Goal: Task Accomplishment & Management: Manage account settings

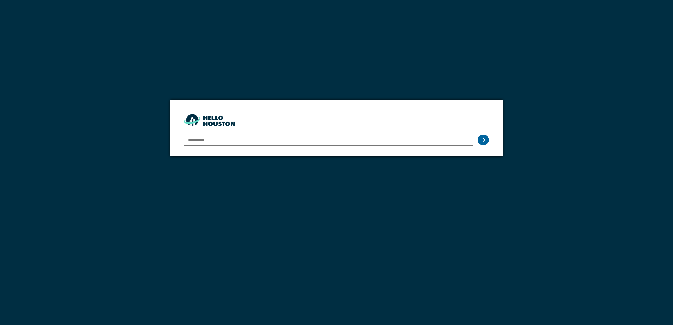
type input "**********"
click at [483, 141] on icon at bounding box center [483, 140] width 4 height 5
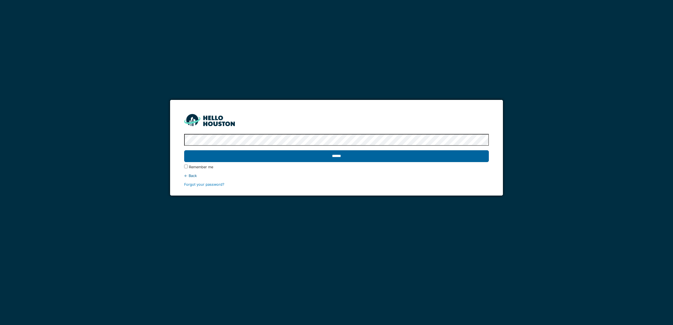
drag, startPoint x: 351, startPoint y: 155, endPoint x: 349, endPoint y: 153, distance: 3.0
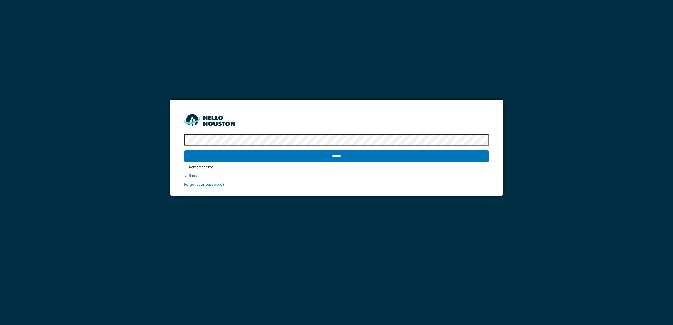
click at [351, 156] on input "******" at bounding box center [336, 156] width 305 height 12
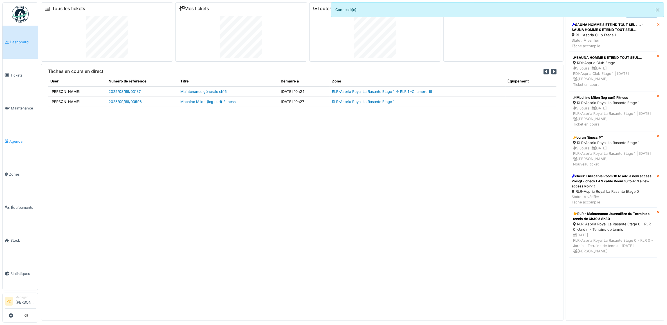
click at [17, 140] on span "Agenda" at bounding box center [22, 141] width 26 height 5
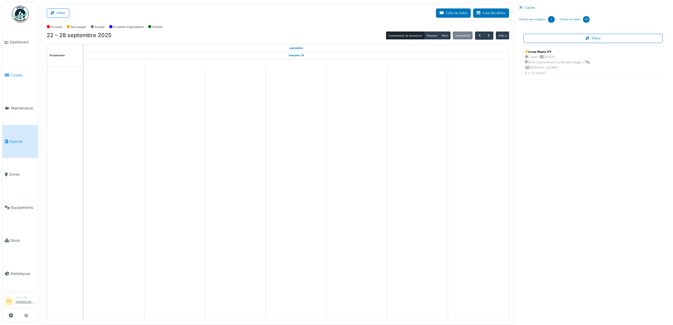
click at [21, 73] on span "Tickets" at bounding box center [22, 75] width 25 height 5
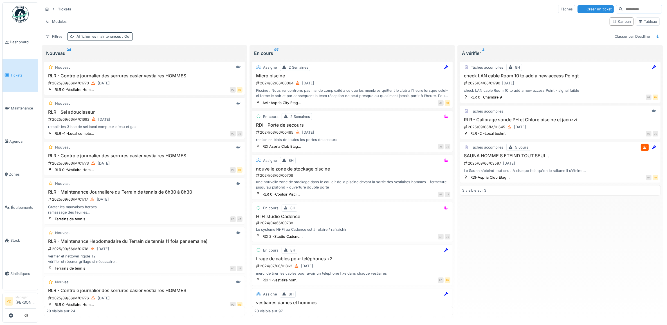
click at [107, 39] on div "Afficher les maintenances : Oui" at bounding box center [104, 36] width 54 height 5
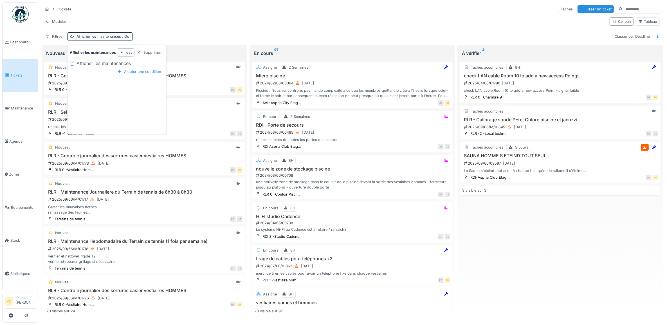
click at [150, 76] on div "Afficher les maintenances est Supprimer Afficher les maintenances Ajouter une c…" at bounding box center [117, 90] width 96 height 84
click at [152, 51] on div "Supprimer" at bounding box center [149, 53] width 29 height 8
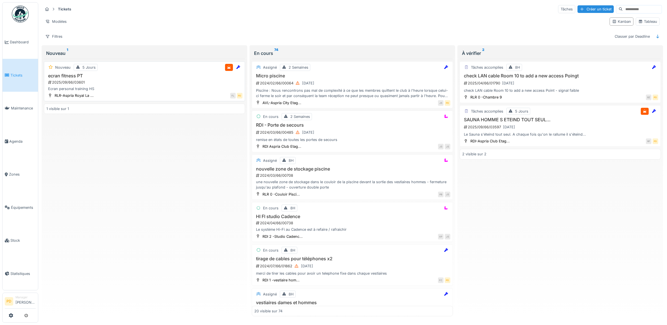
click at [136, 85] on div "2025/09/66/03601" at bounding box center [145, 82] width 195 height 5
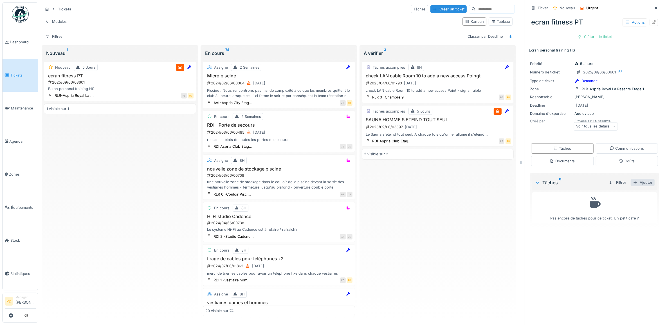
click at [635, 183] on div "Ajouter" at bounding box center [643, 183] width 24 height 8
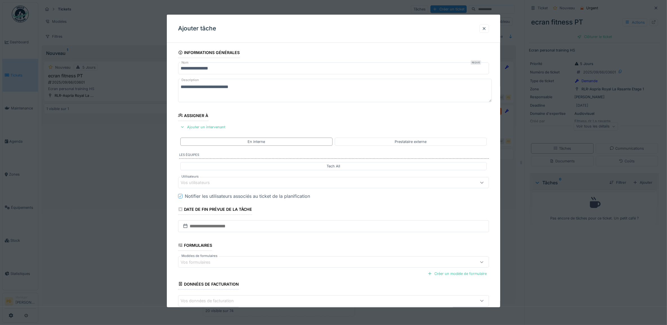
drag, startPoint x: 214, startPoint y: 183, endPoint x: 221, endPoint y: 179, distance: 7.9
click at [214, 183] on div "Vos utilisateurs" at bounding box center [199, 183] width 37 height 6
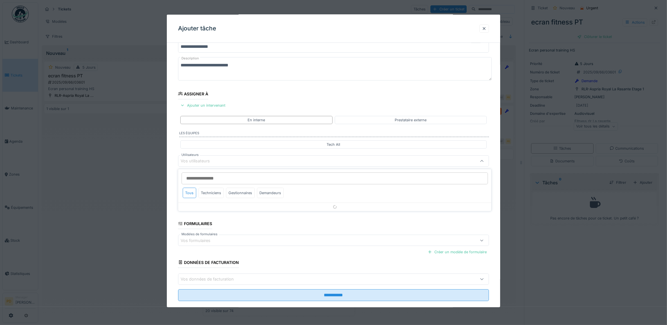
scroll to position [23, 0]
click at [217, 193] on div "Techniciens" at bounding box center [211, 192] width 25 height 10
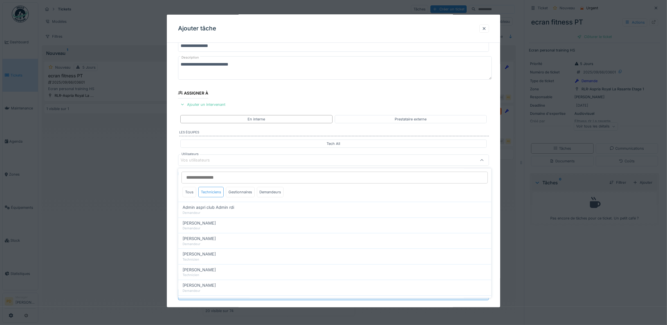
click at [214, 194] on div "Techniciens" at bounding box center [211, 192] width 25 height 10
click at [173, 161] on div "**********" at bounding box center [334, 170] width 334 height 291
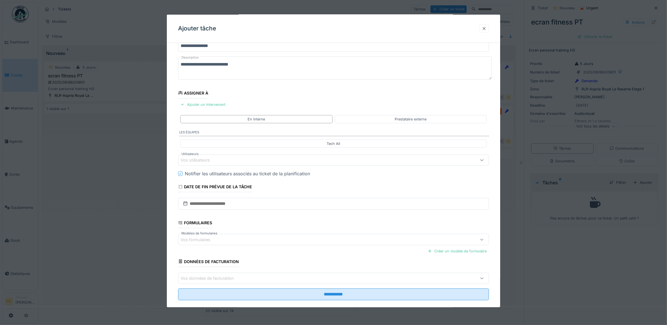
click at [486, 30] on div at bounding box center [484, 28] width 5 height 5
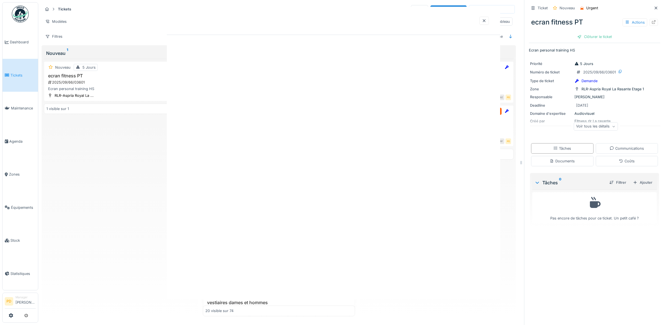
scroll to position [0, 0]
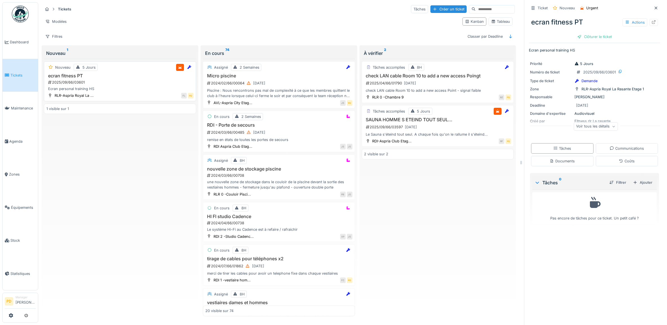
click at [128, 90] on div "Ecran personal training HS" at bounding box center [119, 88] width 147 height 5
click at [634, 182] on div "Ajouter" at bounding box center [643, 183] width 24 height 8
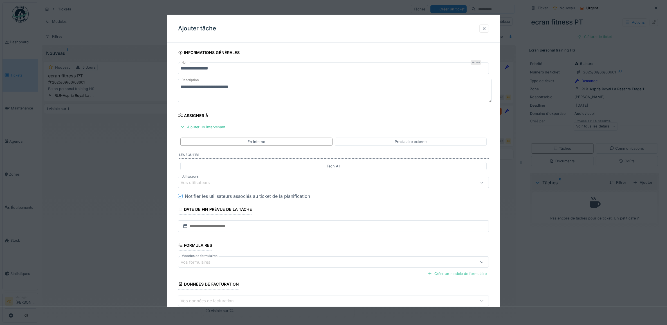
click at [209, 185] on div "Vos utilisateurs" at bounding box center [199, 183] width 37 height 6
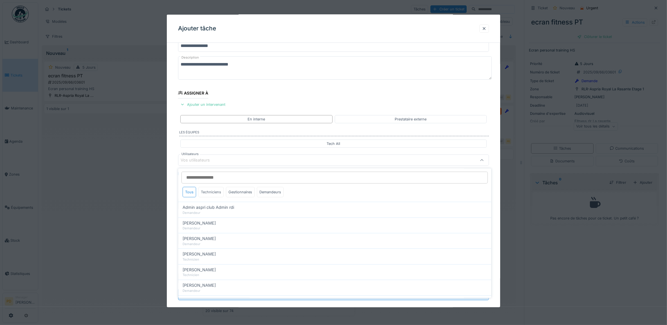
click at [213, 192] on div "Techniciens" at bounding box center [211, 192] width 25 height 10
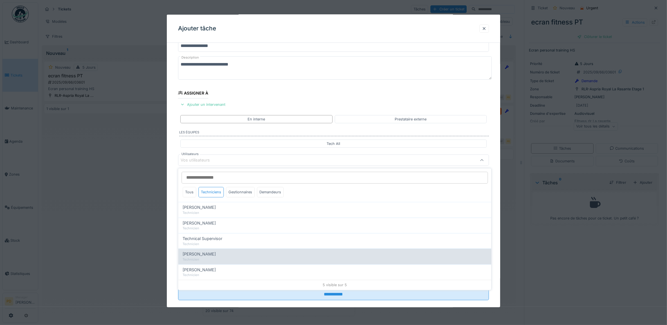
drag, startPoint x: 215, startPoint y: 258, endPoint x: 216, endPoint y: 253, distance: 4.2
click at [215, 257] on span "[PERSON_NAME]" at bounding box center [199, 254] width 33 height 6
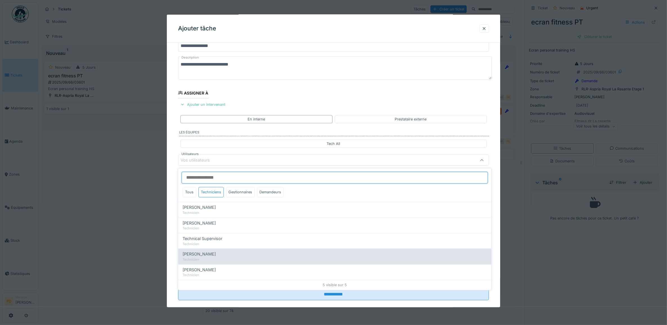
type input "****"
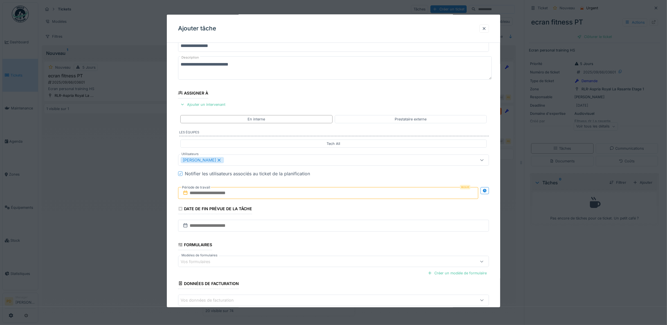
drag, startPoint x: 175, startPoint y: 185, endPoint x: 213, endPoint y: 189, distance: 38.9
click at [175, 185] on div "**********" at bounding box center [334, 181] width 334 height 313
drag, startPoint x: 229, startPoint y: 194, endPoint x: 231, endPoint y: 196, distance: 3.4
click at [229, 195] on input "text" at bounding box center [328, 193] width 301 height 12
click at [331, 259] on div "25" at bounding box center [330, 257] width 8 height 8
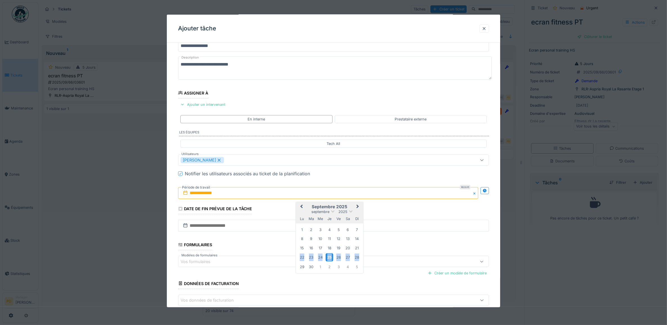
click at [331, 259] on div "25" at bounding box center [330, 257] width 8 height 8
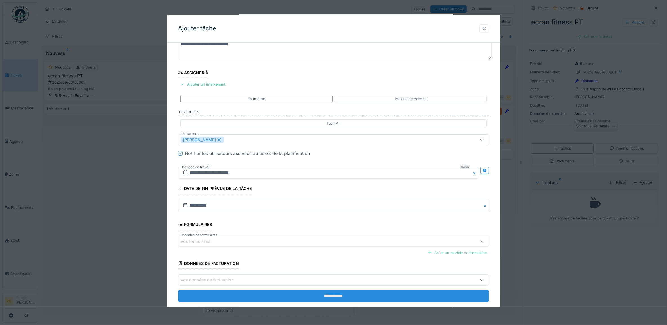
scroll to position [54, 0]
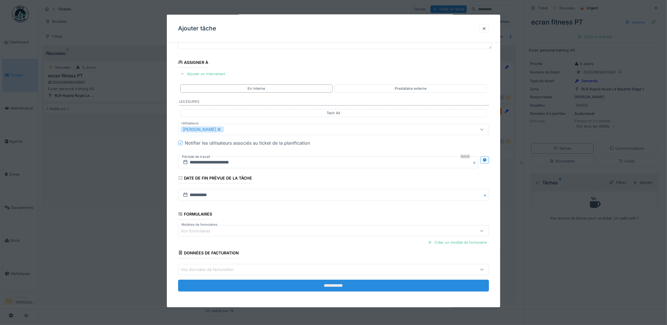
click at [344, 287] on input "**********" at bounding box center [333, 286] width 311 height 12
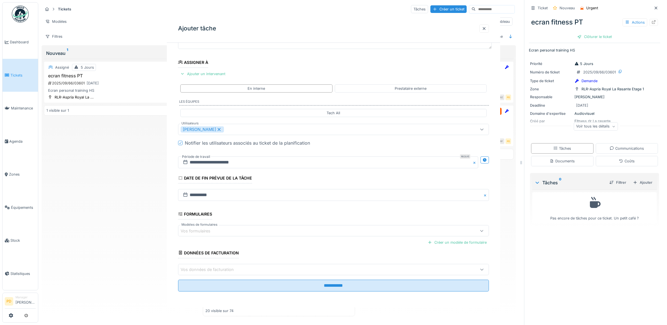
scroll to position [0, 0]
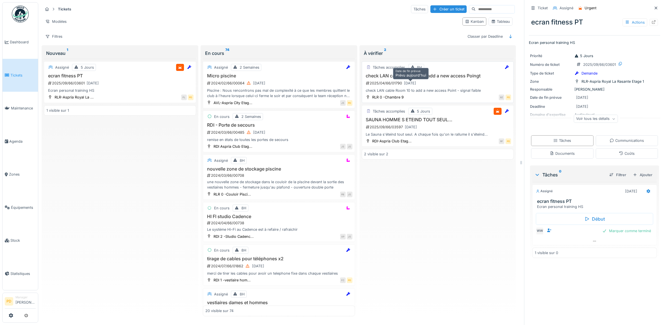
click at [413, 84] on div "[DATE]" at bounding box center [410, 82] width 12 height 5
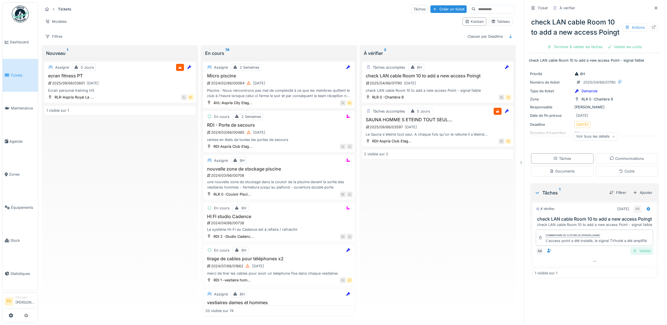
click at [638, 255] on div "Valider" at bounding box center [642, 251] width 23 height 8
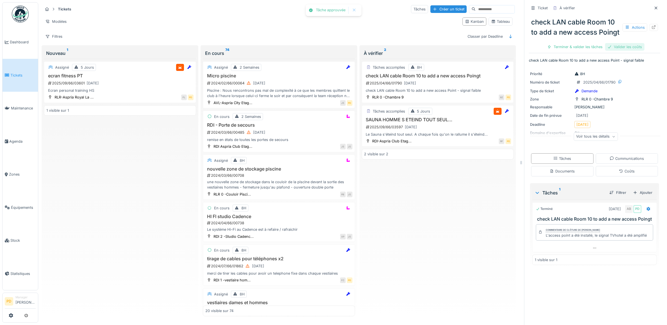
click at [605, 51] on div "Valider les coûts" at bounding box center [624, 47] width 39 height 8
click at [580, 51] on div "Clôturer le ticket" at bounding box center [594, 47] width 39 height 8
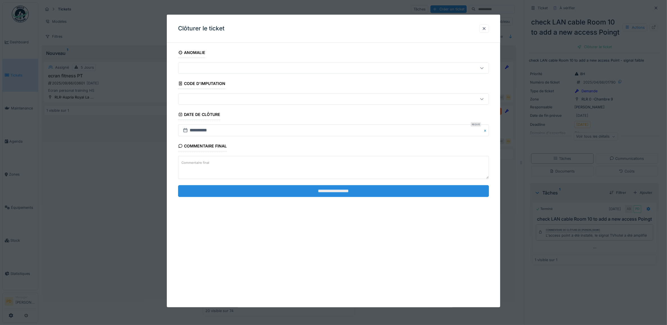
click at [464, 193] on input "**********" at bounding box center [333, 191] width 311 height 12
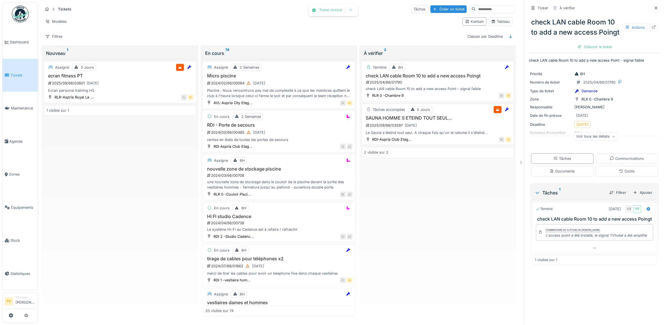
click at [439, 131] on div "SAUNA HOMME S ETEIND TOUT SEUL... 2025/09/66/03597 25/09/2025 Le Sauna s'éteind…" at bounding box center [437, 125] width 147 height 20
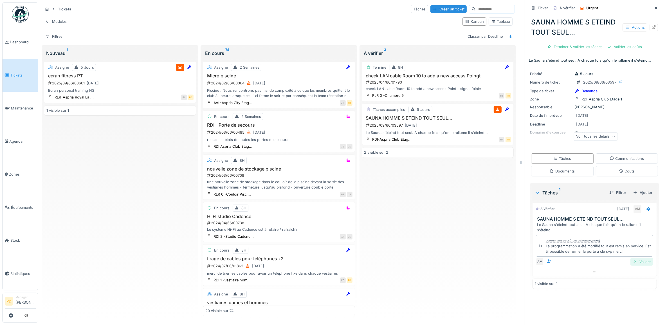
click at [634, 264] on div "Valider" at bounding box center [642, 262] width 23 height 8
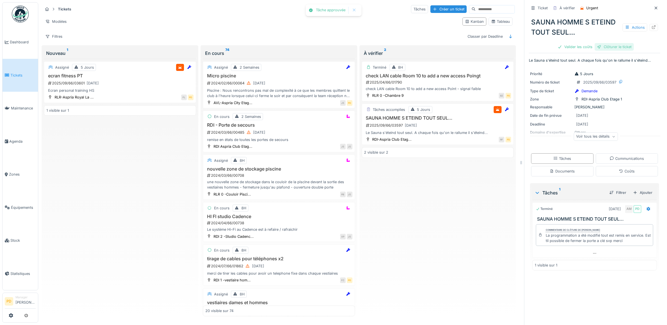
click at [604, 49] on div "Clôturer le ticket" at bounding box center [614, 47] width 39 height 8
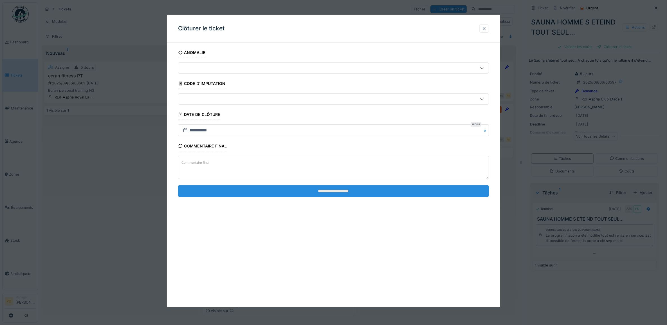
click at [373, 194] on input "**********" at bounding box center [333, 191] width 311 height 12
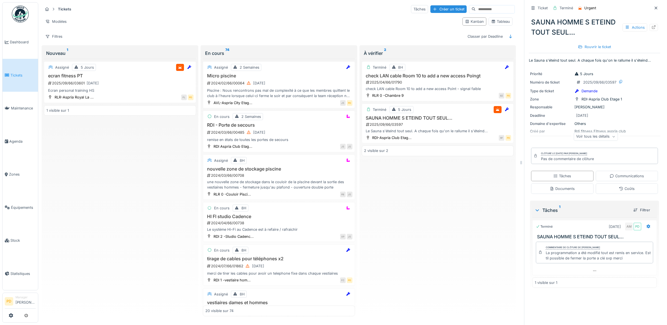
click at [21, 75] on span "Tickets" at bounding box center [22, 75] width 25 height 5
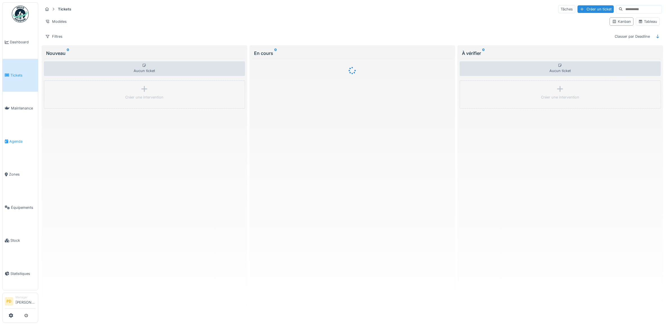
click at [14, 139] on span "Agenda" at bounding box center [22, 141] width 26 height 5
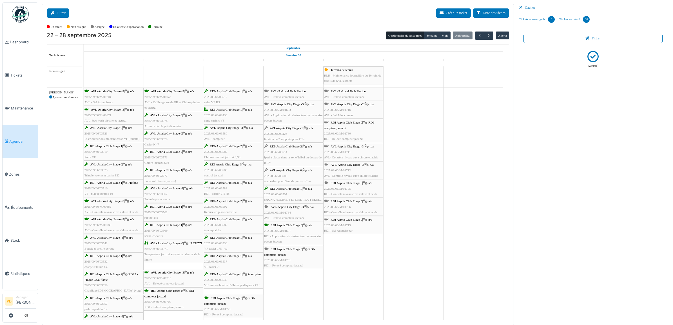
click at [54, 12] on icon at bounding box center [53, 13] width 6 height 4
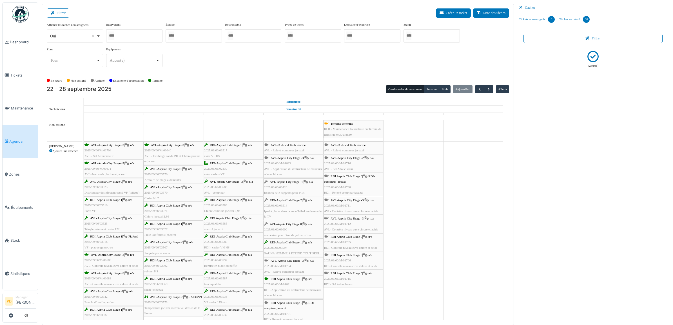
click at [416, 34] on div at bounding box center [431, 35] width 56 height 13
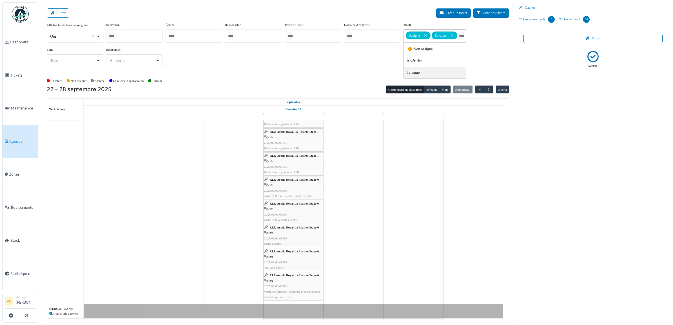
scroll to position [246, 0]
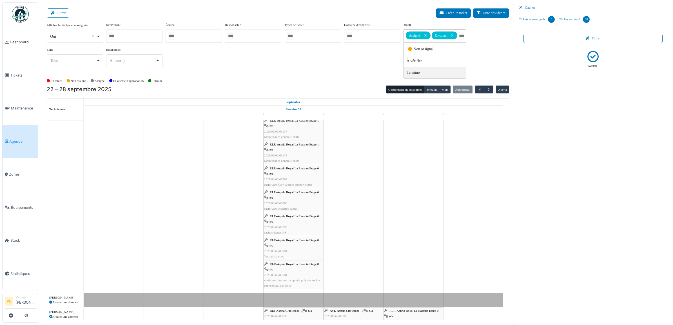
click at [288, 199] on div "RLR-Aspria Royal La Rasante Etage 0 | n/a 2025/09/66/03566 casier 260 vestaires…" at bounding box center [293, 201] width 59 height 22
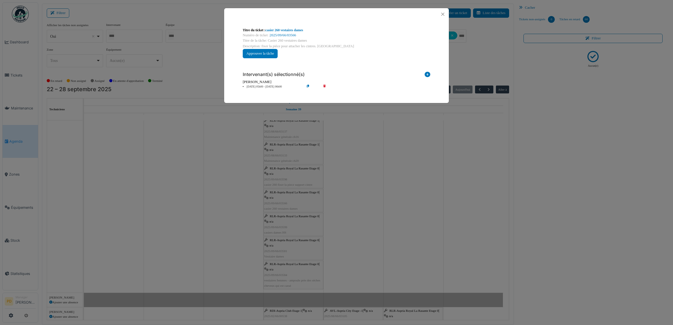
click at [324, 86] on icon at bounding box center [328, 87] width 16 height 4
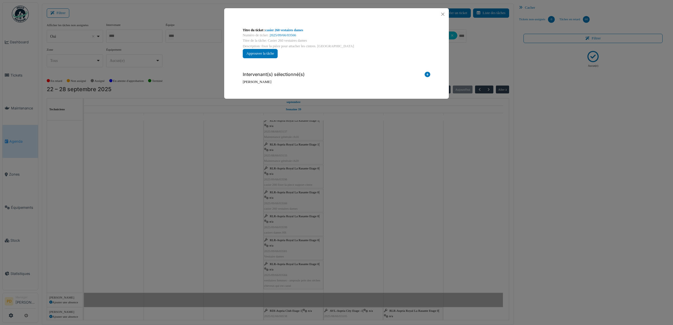
click at [425, 75] on icon at bounding box center [427, 76] width 6 height 8
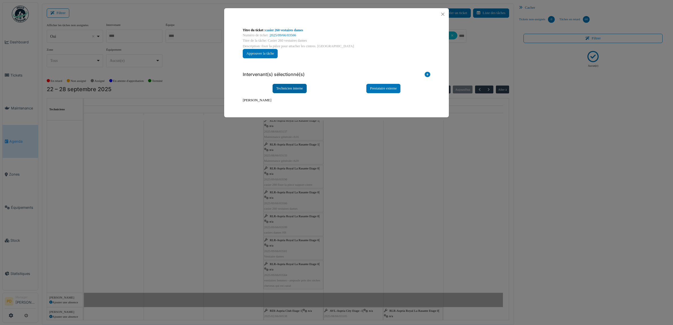
click at [302, 89] on div "Technicien interne" at bounding box center [289, 88] width 34 height 9
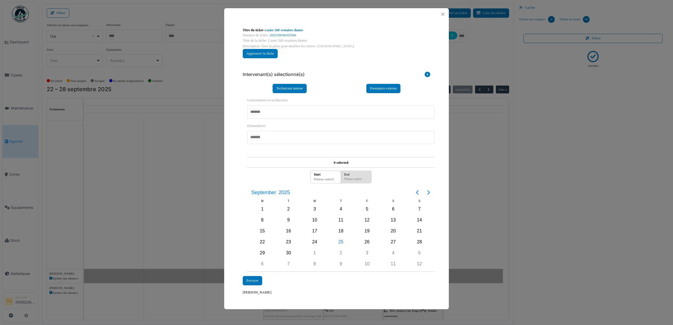
click at [281, 115] on div at bounding box center [340, 112] width 187 height 13
click at [238, 155] on div "**********" at bounding box center [336, 181] width 196 height 237
click at [345, 241] on div "25" at bounding box center [341, 242] width 26 height 11
click at [256, 279] on div "Envoyer" at bounding box center [252, 280] width 19 height 9
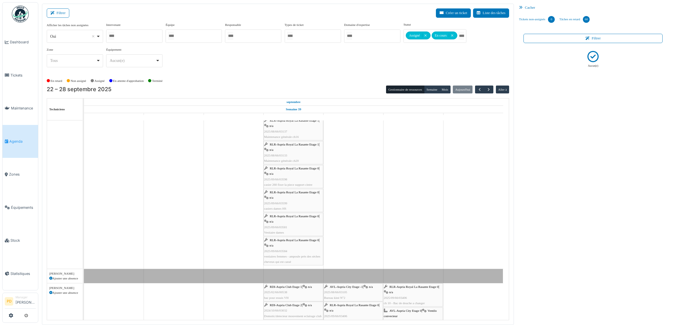
click at [296, 194] on span "RLR-Aspria Royal La Rasante Etage 0" at bounding box center [294, 192] width 49 height 3
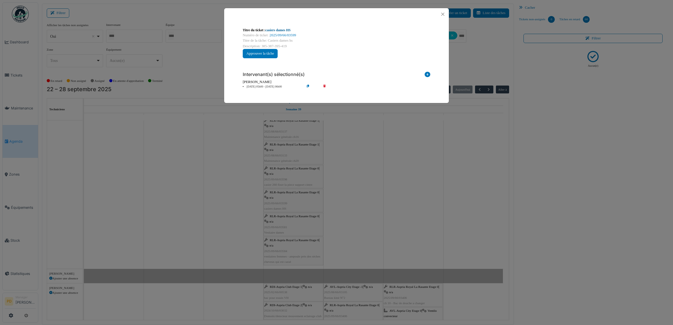
click at [283, 30] on link "casiers dames HS" at bounding box center [277, 30] width 25 height 4
click at [268, 87] on li "[DATE] 05h00 - [DATE] 06h00" at bounding box center [272, 87] width 64 height 4
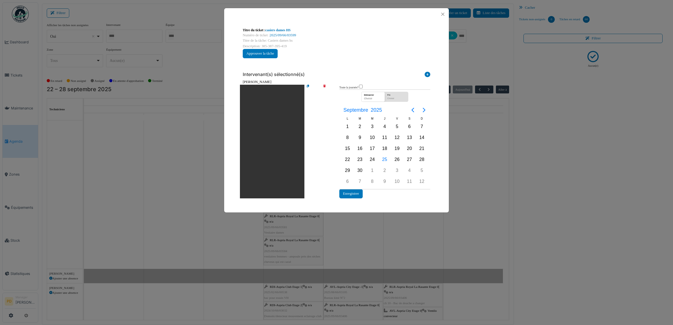
click at [324, 85] on icon at bounding box center [328, 142] width 16 height 114
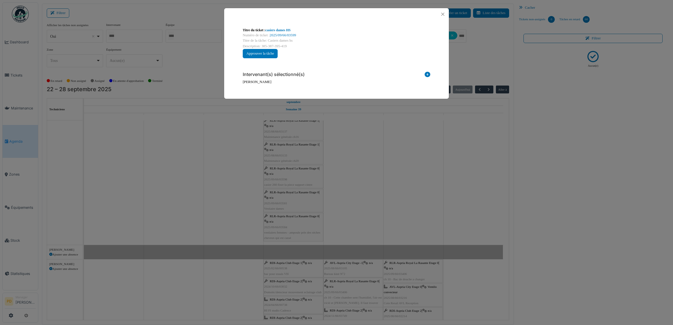
drag, startPoint x: 430, startPoint y: 75, endPoint x: 427, endPoint y: 75, distance: 2.9
click at [429, 75] on icon at bounding box center [427, 76] width 6 height 8
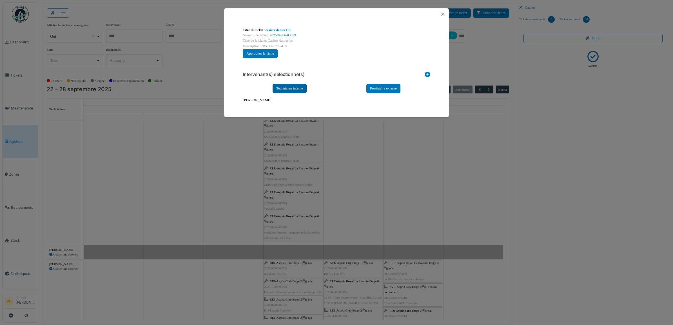
click at [298, 91] on div "Technicien interne" at bounding box center [289, 88] width 34 height 9
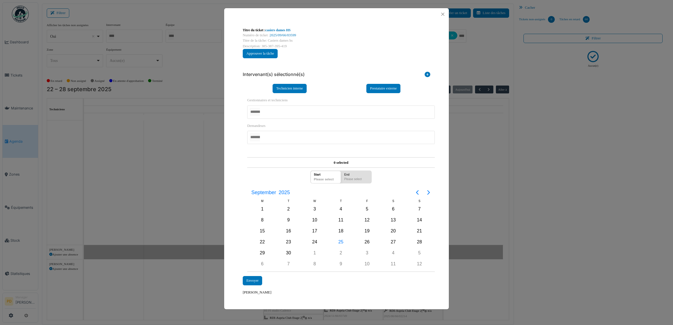
click at [299, 112] on div at bounding box center [340, 112] width 187 height 13
click at [237, 151] on div "**********" at bounding box center [336, 161] width 225 height 283
click at [341, 242] on div "25" at bounding box center [341, 242] width 8 height 8
click at [260, 281] on div "Envoyer" at bounding box center [252, 280] width 19 height 9
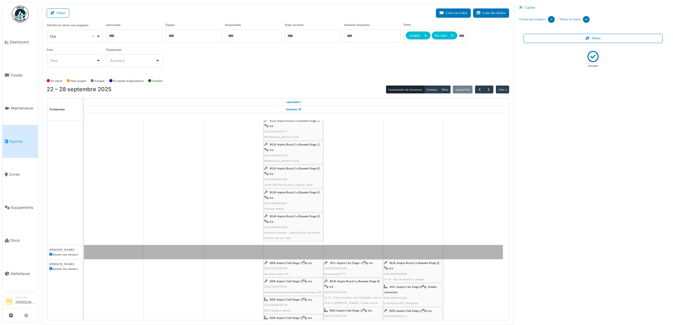
click at [305, 217] on span "RLR-Aspria Royal La Rasante Etage 0" at bounding box center [294, 215] width 49 height 3
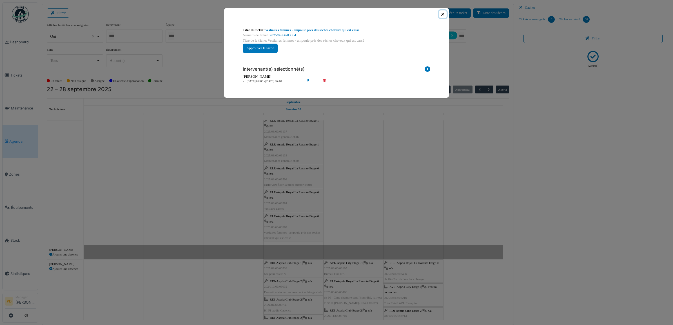
click at [442, 16] on button "Close" at bounding box center [443, 14] width 8 height 8
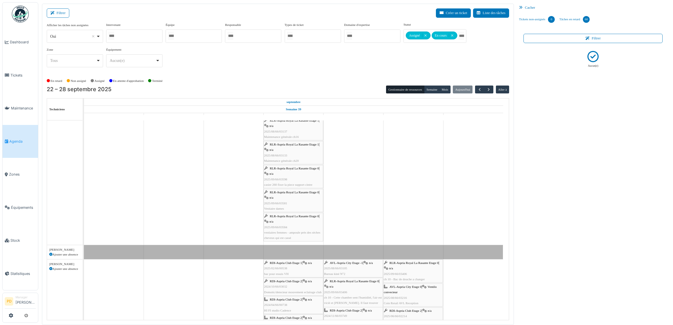
click at [279, 222] on div "RLR-Aspria Royal La Rasante Etage 0 | n/a 2025/09/66/03584 vestiaires femmes - …" at bounding box center [293, 227] width 59 height 27
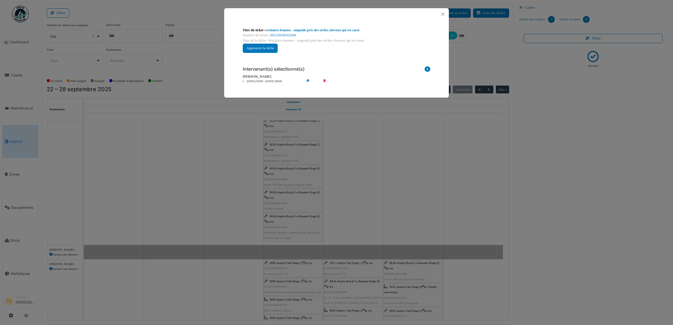
click at [258, 79] on div "[PERSON_NAME]" at bounding box center [336, 76] width 187 height 5
click at [325, 82] on icon at bounding box center [328, 81] width 16 height 4
click at [426, 69] on icon at bounding box center [427, 70] width 6 height 8
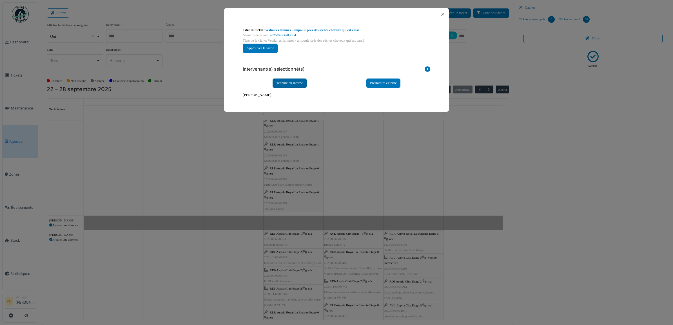
click at [292, 82] on div "Technicien interne" at bounding box center [289, 83] width 34 height 9
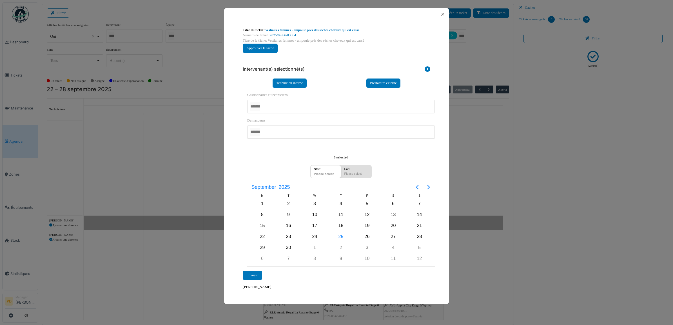
click at [279, 107] on div at bounding box center [340, 106] width 187 height 13
click at [240, 151] on div "**********" at bounding box center [336, 179] width 193 height 183
click at [345, 235] on div "25" at bounding box center [341, 237] width 26 height 11
click at [344, 235] on div "25" at bounding box center [341, 237] width 8 height 8
click at [258, 274] on div "Envoyer" at bounding box center [252, 275] width 19 height 9
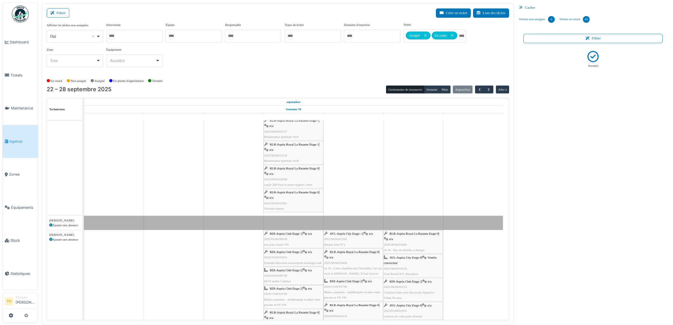
click at [298, 193] on span "RLR-Aspria Royal La Rasante Etage 0" at bounding box center [294, 192] width 49 height 3
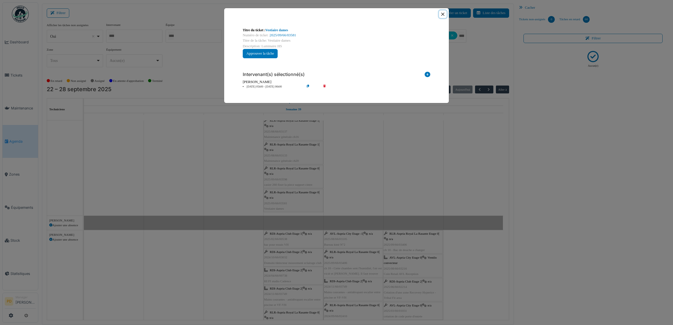
click at [442, 14] on button "Close" at bounding box center [443, 14] width 8 height 8
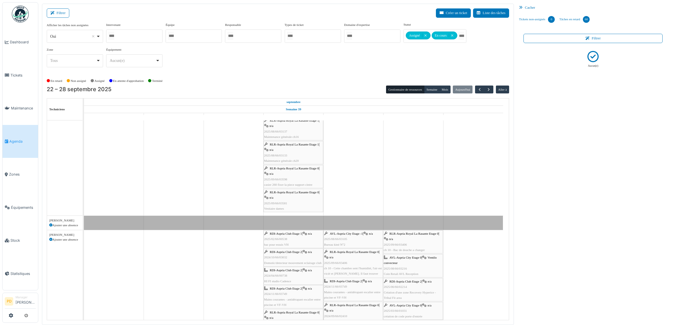
click at [311, 190] on link "RLR-Aspria Royal La Rasante Etage 0 | n/a 2025/09/66/03581 Vestiaire dames" at bounding box center [293, 200] width 60 height 23
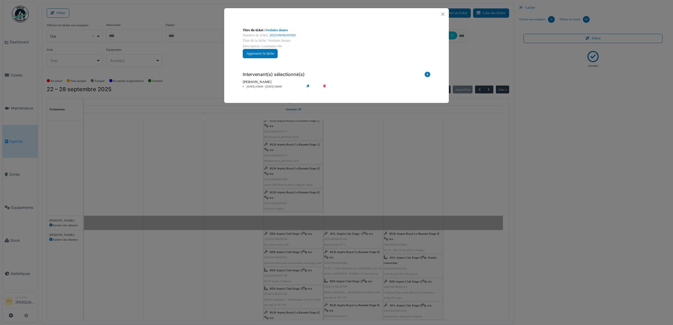
click at [265, 87] on li "[DATE] 05h00 - [DATE] 06h00" at bounding box center [272, 87] width 64 height 4
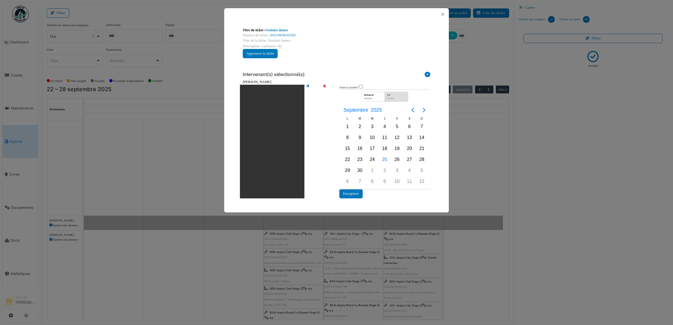
click at [325, 86] on icon at bounding box center [328, 142] width 16 height 114
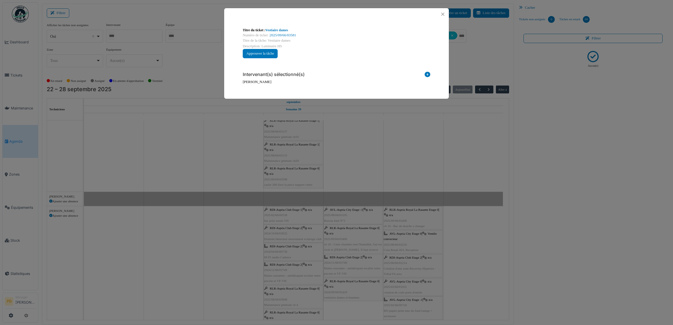
click at [427, 74] on icon at bounding box center [427, 76] width 6 height 8
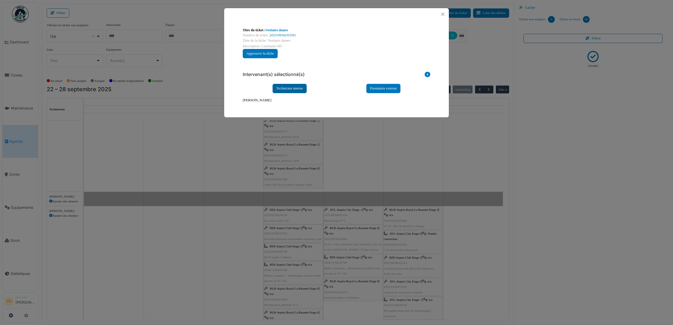
click at [290, 89] on div "Technicien interne" at bounding box center [289, 88] width 34 height 9
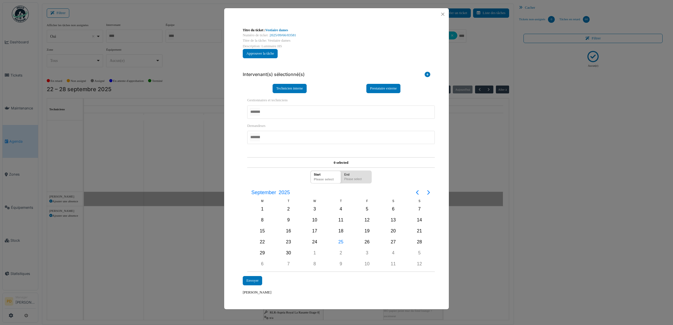
click at [273, 111] on div at bounding box center [340, 112] width 187 height 13
drag, startPoint x: 231, startPoint y: 159, endPoint x: 245, endPoint y: 167, distance: 16.0
click at [232, 160] on div "**********" at bounding box center [336, 161] width 225 height 283
click at [342, 244] on div "25" at bounding box center [341, 242] width 8 height 8
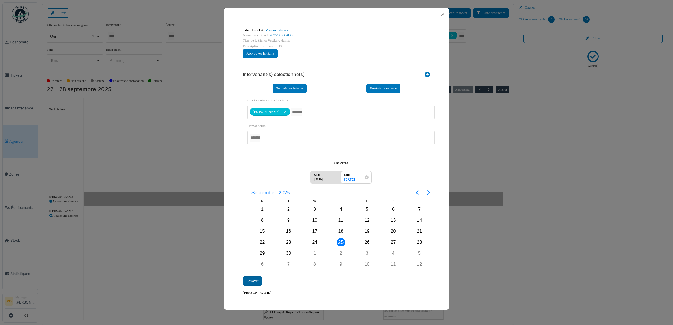
click at [255, 280] on div "Envoyer" at bounding box center [252, 280] width 19 height 9
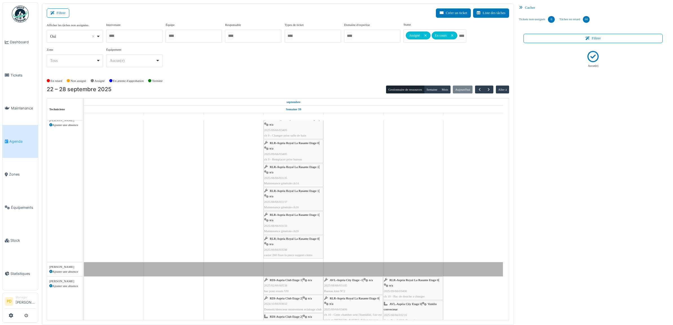
scroll to position [141, 0]
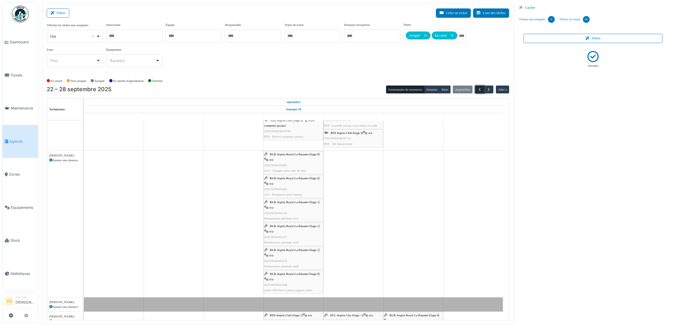
click at [479, 89] on span "button" at bounding box center [479, 89] width 5 height 5
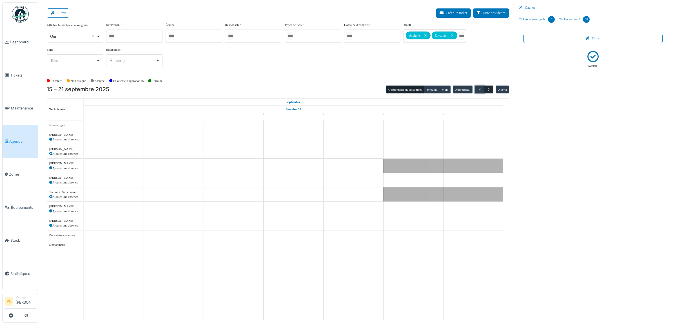
scroll to position [0, 0]
click at [489, 89] on span "button" at bounding box center [488, 89] width 5 height 5
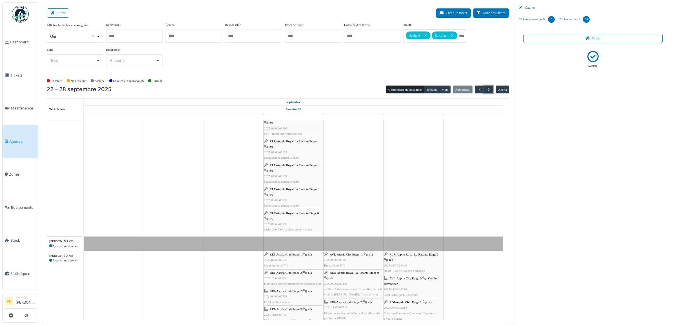
scroll to position [211, 0]
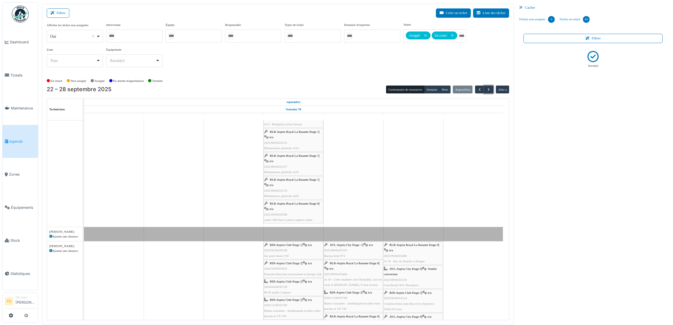
click at [293, 204] on span "RLR-Aspria Royal La Rasante Etage 0" at bounding box center [294, 203] width 49 height 3
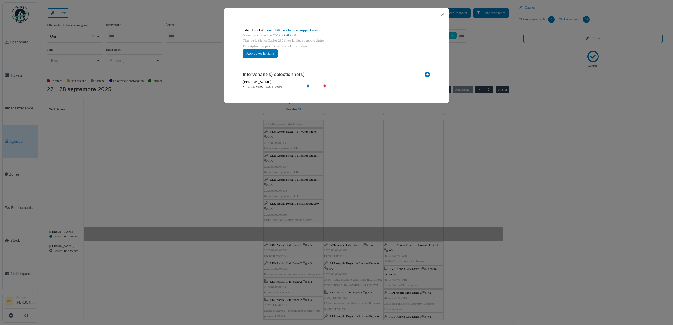
click at [20, 40] on div "**********" at bounding box center [336, 162] width 673 height 325
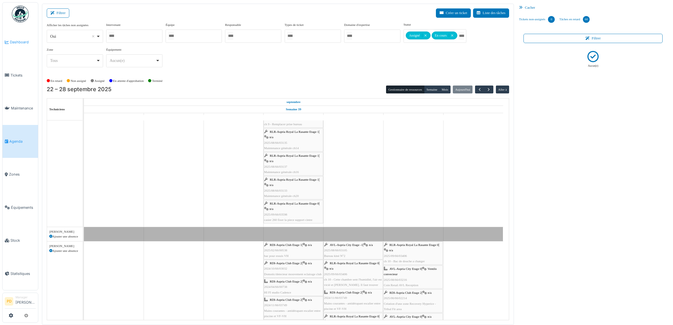
click at [20, 40] on span "Dashboard" at bounding box center [23, 41] width 26 height 5
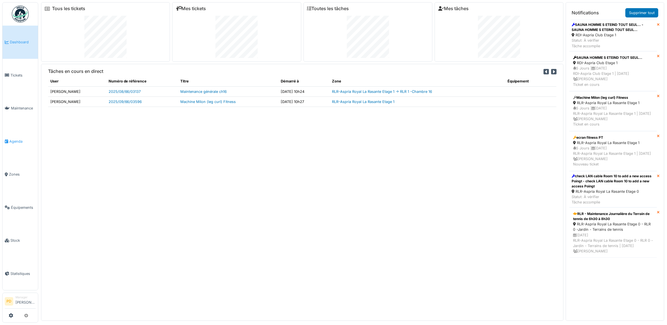
click at [15, 139] on span "Agenda" at bounding box center [22, 141] width 26 height 5
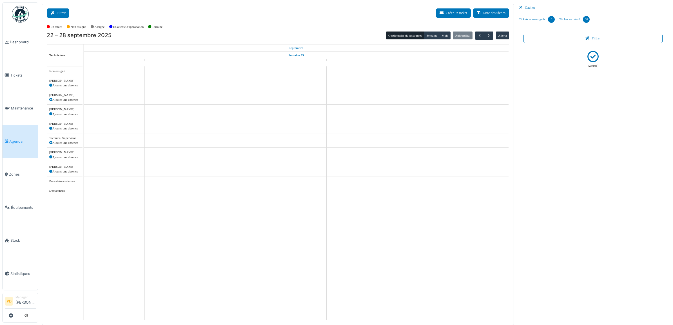
click at [60, 13] on button "Filtrer" at bounding box center [58, 12] width 23 height 9
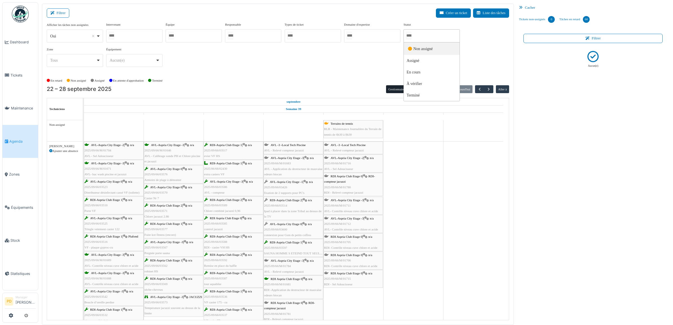
drag, startPoint x: 410, startPoint y: 35, endPoint x: 418, endPoint y: 48, distance: 15.5
click at [410, 36] on input "Tous" at bounding box center [409, 36] width 6 height 8
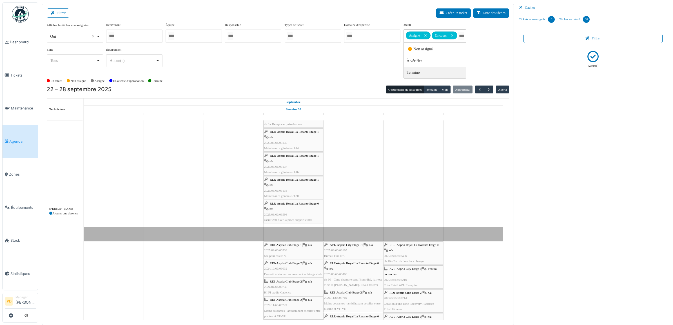
scroll to position [211, 0]
click at [307, 212] on div "RLR-Aspria Royal La Rasante Etage 0 | n/a 2025/09/66/03598 casier 260 fixer la …" at bounding box center [293, 212] width 59 height 22
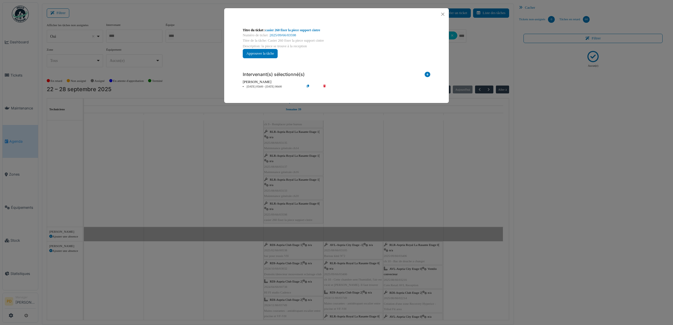
click at [265, 86] on li "[DATE] 05h00 - [DATE] 06h00" at bounding box center [272, 87] width 64 height 4
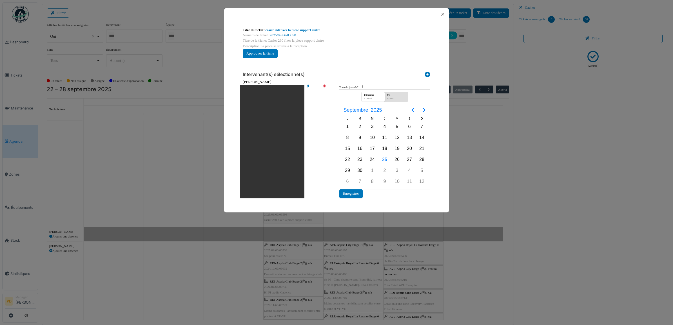
click at [325, 86] on icon at bounding box center [328, 142] width 16 height 114
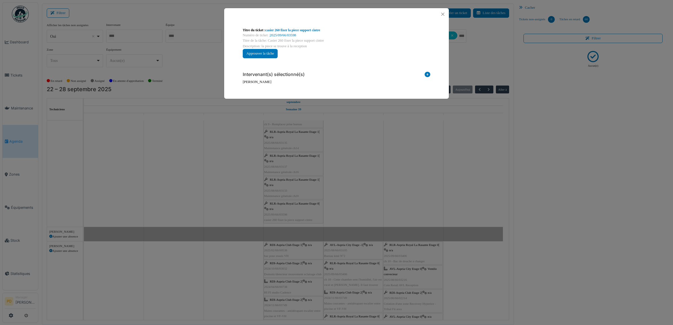
click at [428, 74] on icon at bounding box center [427, 76] width 6 height 8
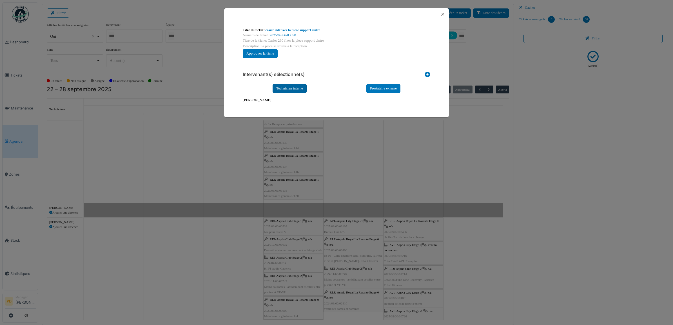
click at [292, 91] on div "Technicien interne" at bounding box center [289, 88] width 34 height 9
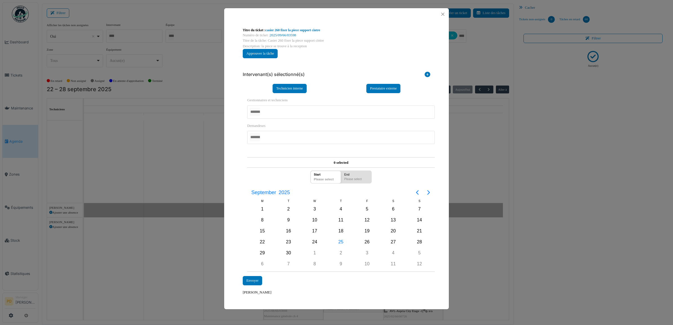
click at [275, 113] on div at bounding box center [340, 112] width 187 height 13
click at [237, 158] on div "**********" at bounding box center [336, 161] width 225 height 283
click at [346, 241] on div "25" at bounding box center [341, 242] width 26 height 11
click at [251, 279] on div "Envoyer" at bounding box center [252, 280] width 19 height 9
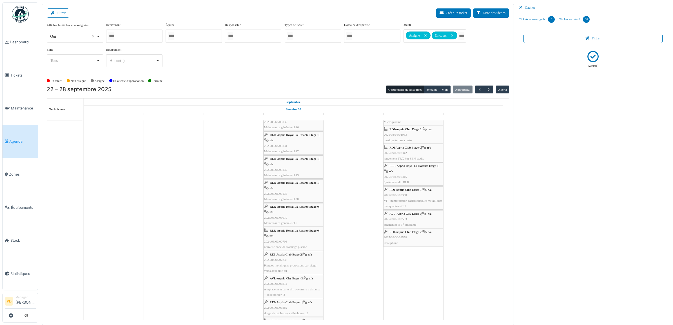
scroll to position [0, 0]
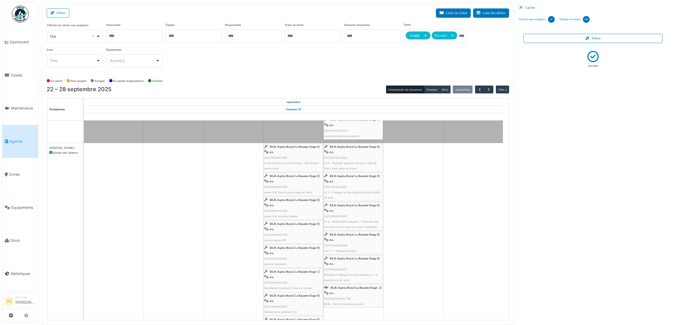
click at [289, 165] on span "5 eme douche à droite homme - distributeur savon coule" at bounding box center [291, 165] width 55 height 9
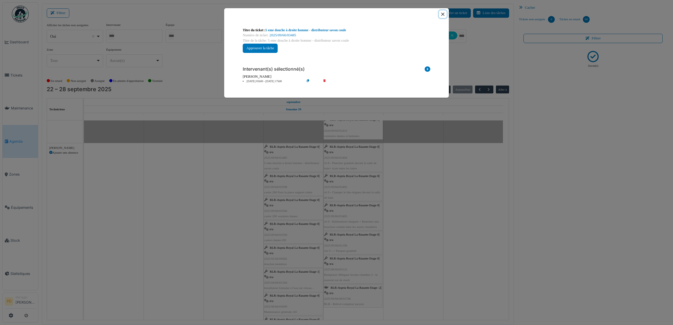
click at [439, 14] on button "Close" at bounding box center [443, 14] width 8 height 8
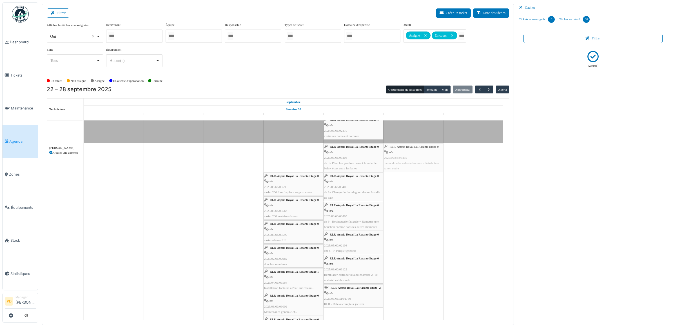
drag, startPoint x: 294, startPoint y: 147, endPoint x: 387, endPoint y: 146, distance: 92.9
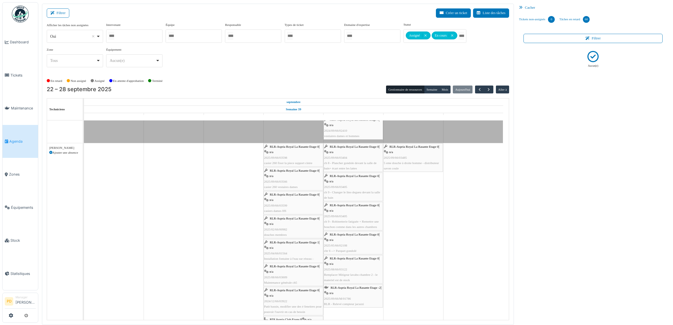
click at [302, 171] on span "RLR-Aspria Royal La Rasante Etage 0" at bounding box center [294, 170] width 49 height 3
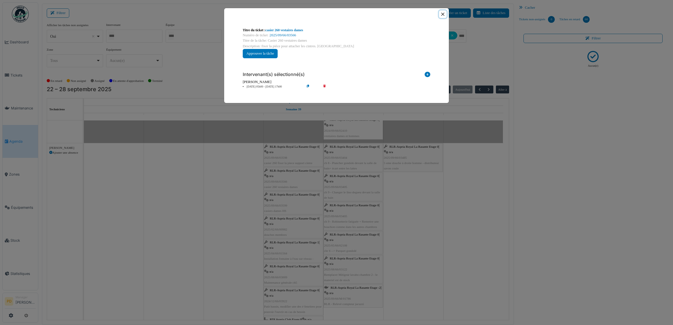
click at [442, 15] on button "Close" at bounding box center [443, 14] width 8 height 8
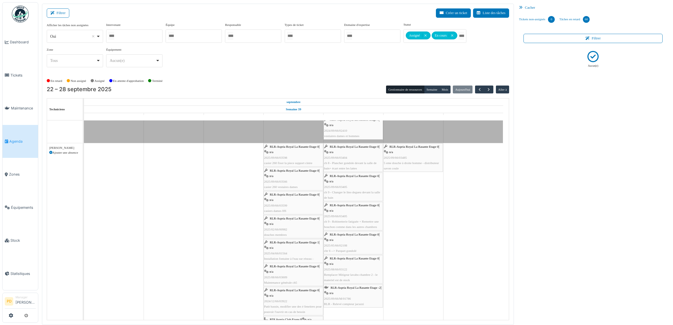
scroll to position [915, 0]
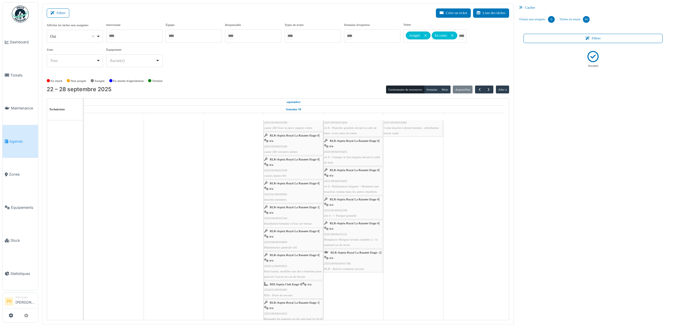
click at [300, 189] on div "RLR-Aspria Royal La Rasante Etage 0 | n/a 2025/02/66/00982 douches membres" at bounding box center [293, 192] width 59 height 22
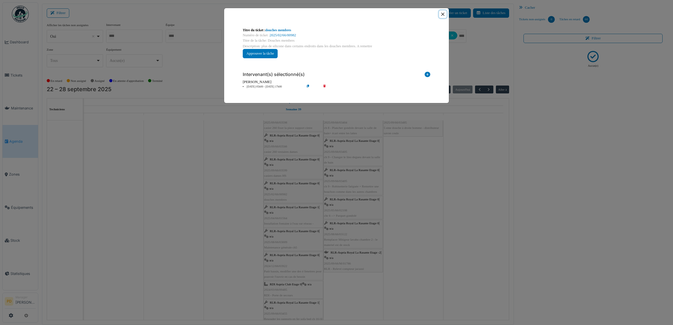
click at [443, 14] on button "Close" at bounding box center [443, 14] width 8 height 8
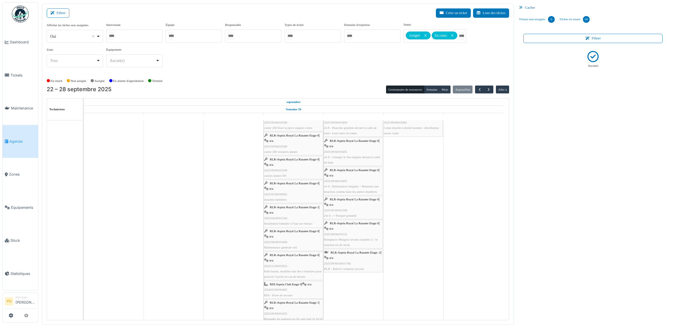
click at [283, 184] on span "RLR-Aspria Royal La Rasante Etage 0" at bounding box center [294, 183] width 49 height 3
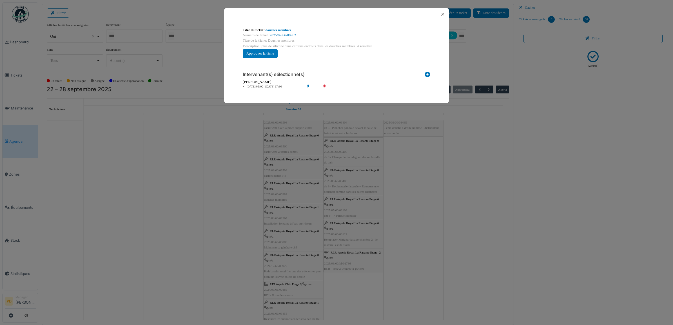
click at [268, 86] on li "[DATE] 05h00 - [DATE] 17h00" at bounding box center [272, 87] width 64 height 4
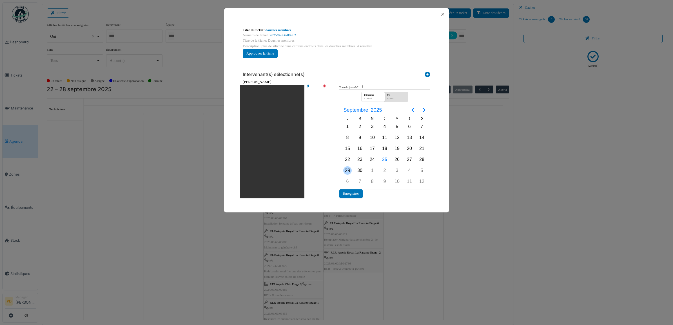
click at [347, 166] on div "29" at bounding box center [347, 170] width 8 height 8
click at [348, 192] on button "Enregistrer" at bounding box center [350, 193] width 23 height 9
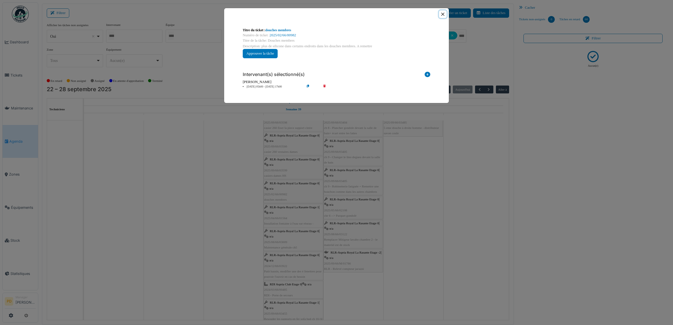
click at [440, 14] on button "Close" at bounding box center [443, 14] width 8 height 8
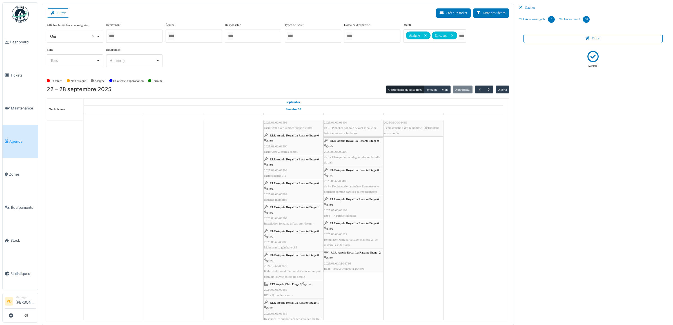
scroll to position [950, 0]
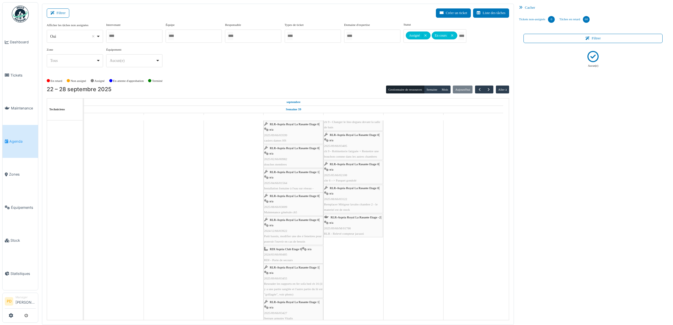
click at [296, 224] on div "RLR-Aspria Royal La Rasante Etage 0 | n/a 2024/12/66/03922 Patit bassin, modifi…" at bounding box center [293, 230] width 59 height 27
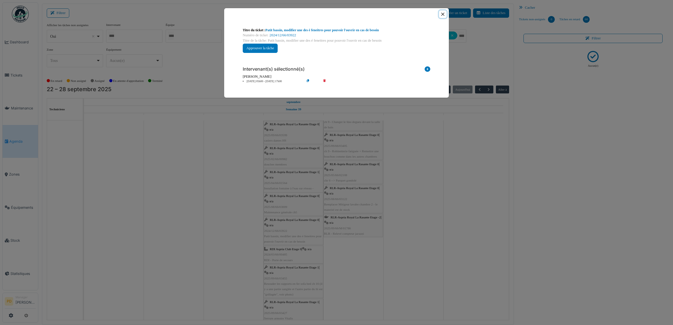
click at [442, 14] on button "Close" at bounding box center [443, 14] width 8 height 8
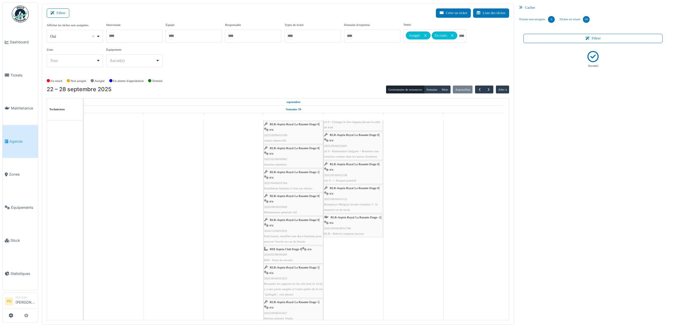
scroll to position [985, 0]
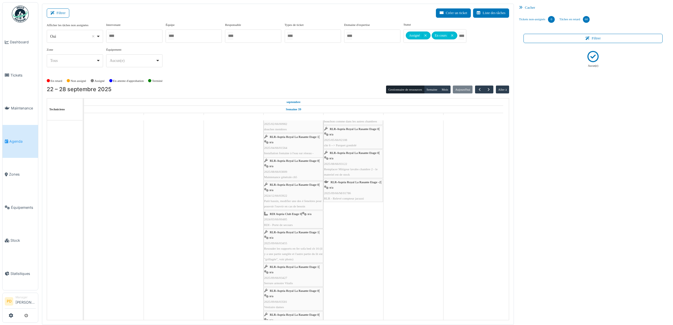
click at [288, 184] on span "RLR-Aspria Royal La Rasante Etage 0" at bounding box center [294, 184] width 49 height 3
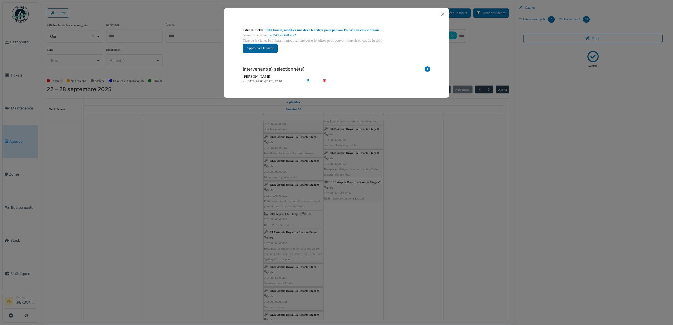
click at [269, 48] on button "Approuver la tâche" at bounding box center [260, 48] width 35 height 9
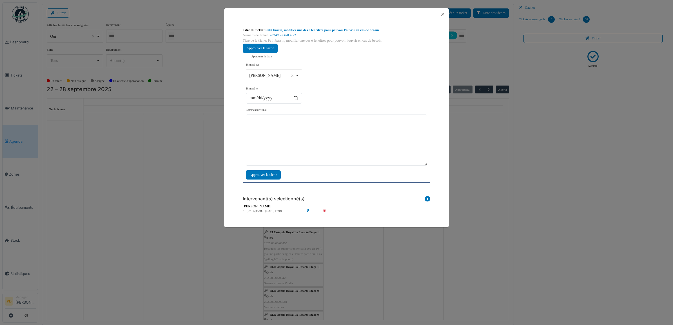
click at [297, 75] on div "[PERSON_NAME] Remove item" at bounding box center [274, 75] width 52 height 8
select select "****"
click at [281, 149] on textarea at bounding box center [336, 140] width 181 height 51
type textarea "**"
click at [271, 175] on div "Approuver la tâche" at bounding box center [263, 174] width 35 height 9
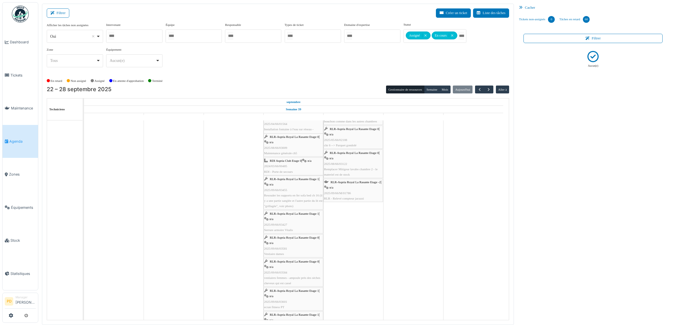
click at [286, 185] on div "RLR-Aspria Royal La Rasante Etage 1 | n/a 2025/09/66/03455 Resouder les support…" at bounding box center [293, 192] width 59 height 32
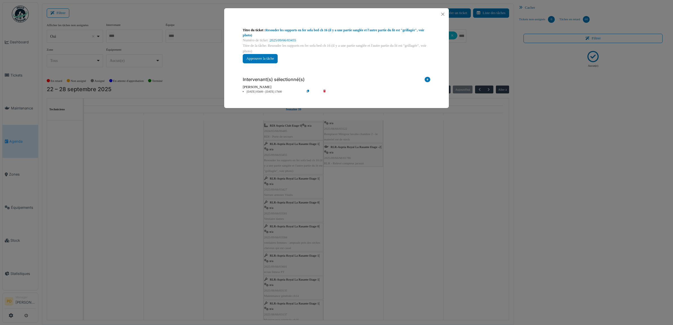
click at [288, 181] on div "**********" at bounding box center [336, 162] width 673 height 325
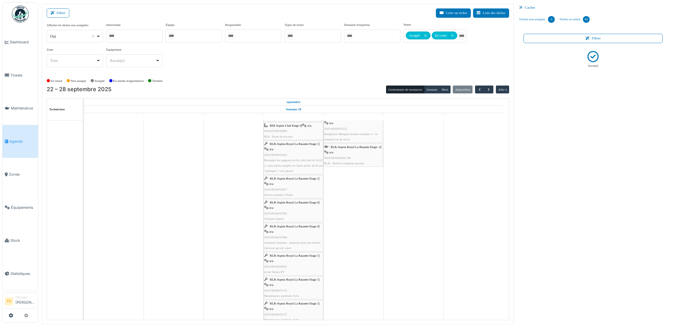
click at [292, 183] on div "RLR-Aspria Royal La Rasante Etage 1 | n/a 2025/09/66/03427 Serrure armoire Vita…" at bounding box center [293, 187] width 59 height 22
click at [287, 184] on div "RLR-Aspria Royal La Rasante Etage 1 | n/a 2025/09/66/03427 Serrure armoire Vita…" at bounding box center [293, 187] width 59 height 22
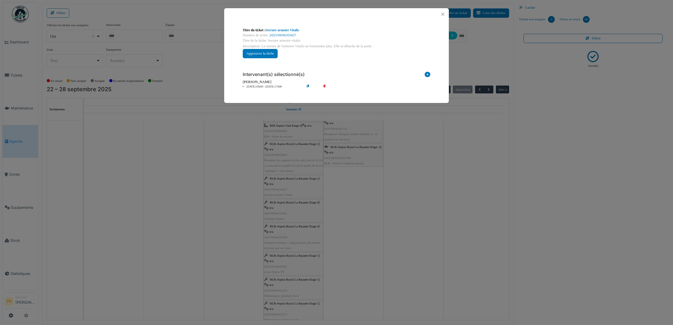
click at [265, 86] on li "[DATE] 05h00 - [DATE] 17h00" at bounding box center [272, 87] width 64 height 4
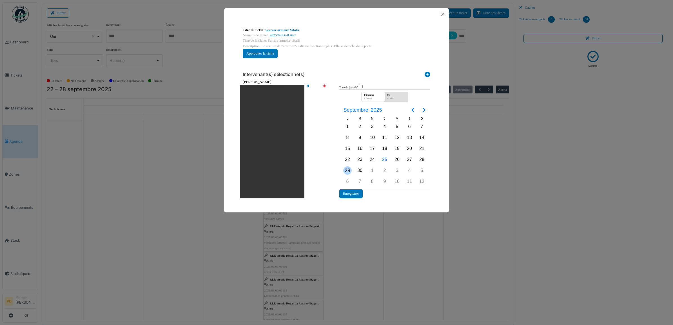
click at [350, 168] on div "29" at bounding box center [347, 170] width 8 height 8
click at [350, 192] on button "Enregistrer" at bounding box center [350, 193] width 23 height 9
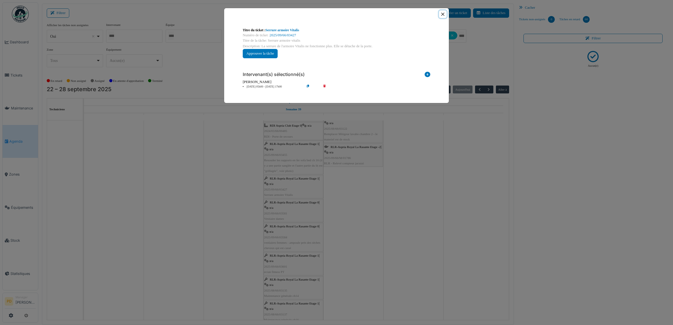
click at [443, 17] on button "Close" at bounding box center [443, 14] width 8 height 8
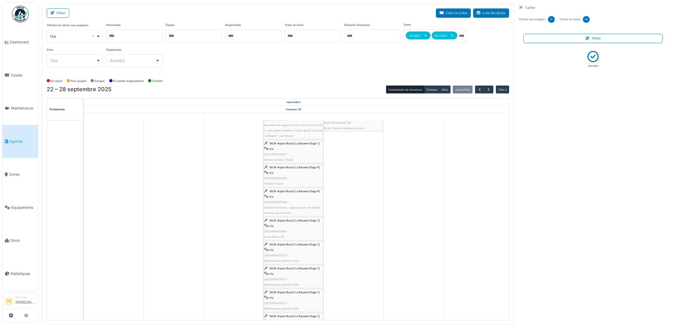
scroll to position [1091, 0]
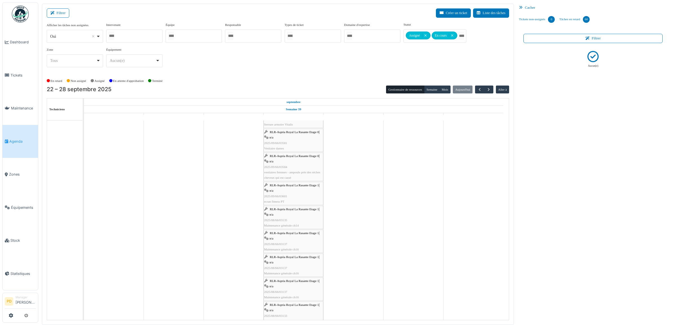
click at [300, 198] on div "RLR-Aspria Royal La Rasante Etage 1 | n/a 2025/09/66/03601 ecran fitness PT" at bounding box center [293, 194] width 59 height 22
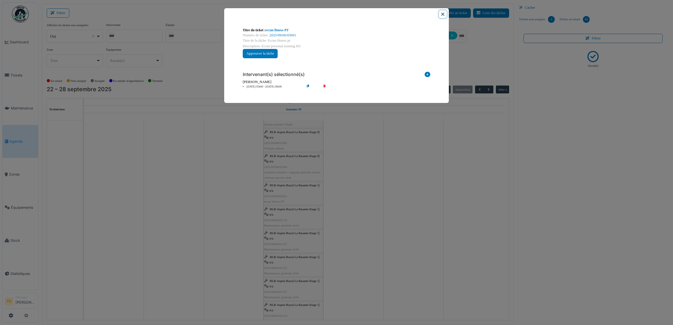
click at [442, 14] on button "Close" at bounding box center [443, 14] width 8 height 8
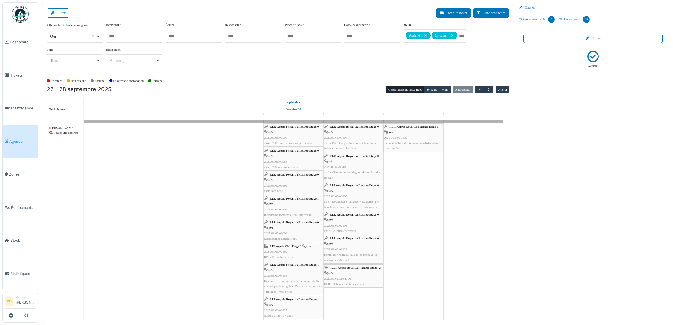
scroll to position [944, 0]
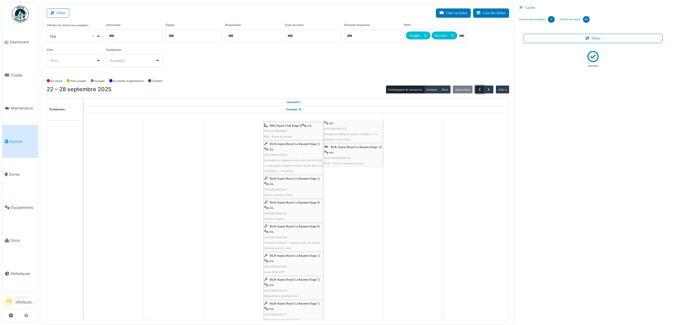
click at [480, 87] on span "button" at bounding box center [479, 89] width 5 height 5
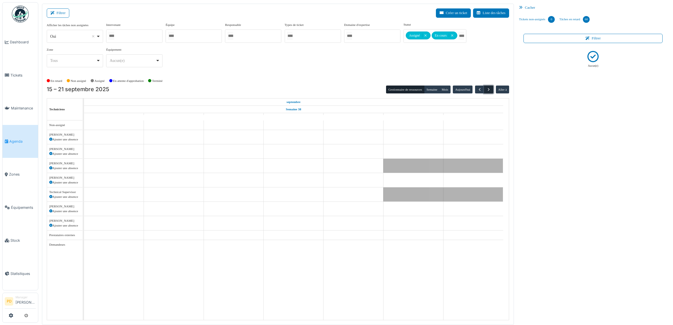
click at [488, 88] on span "button" at bounding box center [488, 89] width 5 height 5
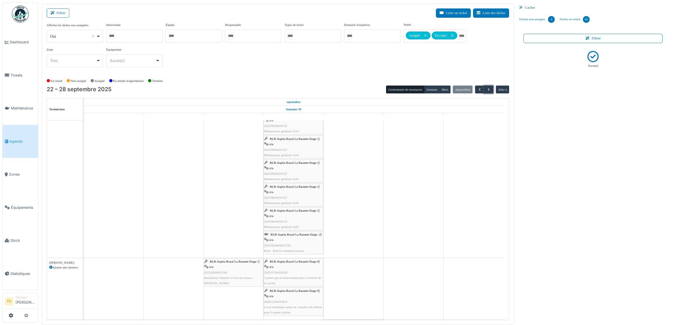
click at [291, 236] on span "RLR-Aspria Royal La Rasante Etage -2" at bounding box center [295, 234] width 50 height 3
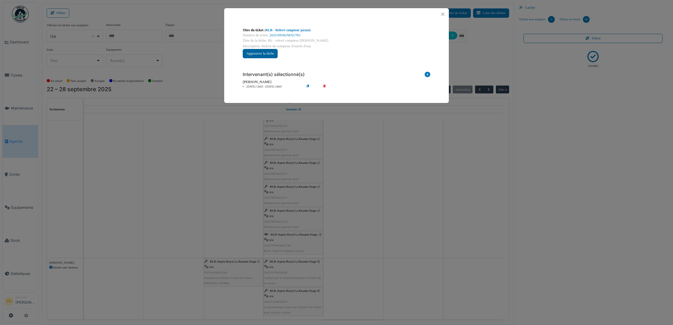
click at [261, 55] on button "Approuver la tâche" at bounding box center [260, 53] width 35 height 9
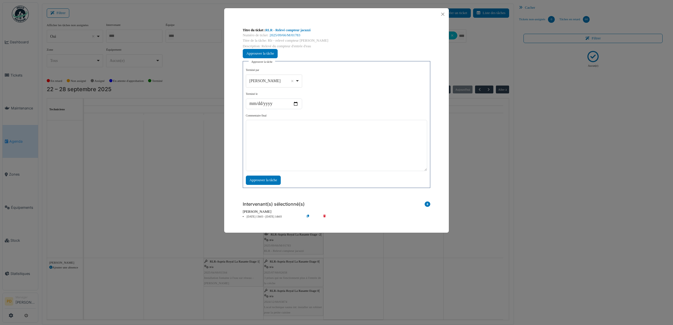
click at [296, 82] on div "[PERSON_NAME] Remove item" at bounding box center [274, 81] width 52 height 8
select select "****"
click at [279, 154] on textarea at bounding box center [336, 145] width 181 height 51
type textarea "**"
click at [275, 178] on div "Approuver la tâche" at bounding box center [263, 180] width 35 height 9
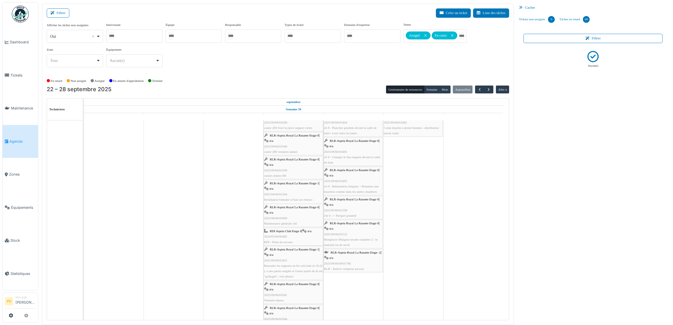
click at [288, 233] on span "RDI Aspria Club Etage 0" at bounding box center [286, 230] width 32 height 3
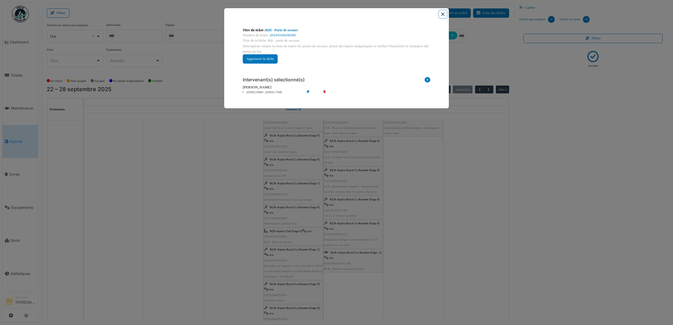
click at [442, 15] on button "Close" at bounding box center [443, 14] width 8 height 8
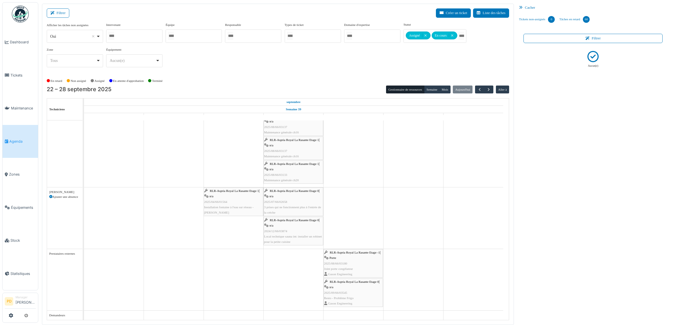
click at [236, 189] on span "RLR-Aspria Royal La Rasante Etage 1" at bounding box center [234, 190] width 49 height 3
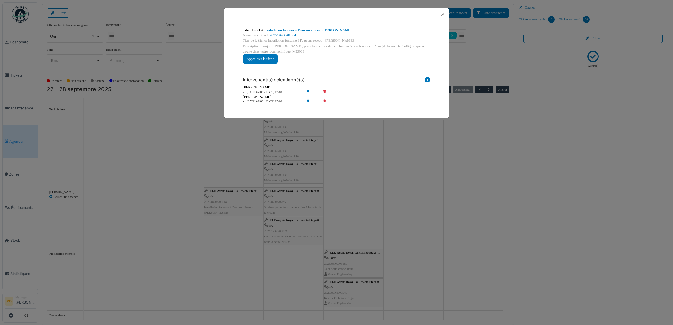
click at [261, 100] on li "[DATE] 05h00 - [DATE] 17h00" at bounding box center [272, 102] width 64 height 4
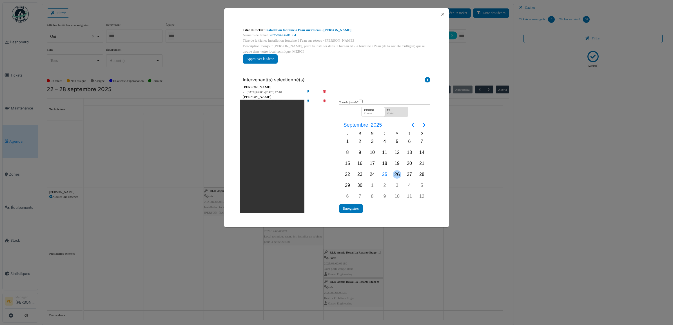
click at [393, 172] on div "26" at bounding box center [397, 174] width 12 height 11
drag, startPoint x: 393, startPoint y: 172, endPoint x: 381, endPoint y: 184, distance: 16.7
click at [393, 172] on div "26" at bounding box center [397, 174] width 8 height 8
click at [359, 208] on button "Enregistrer" at bounding box center [350, 208] width 23 height 9
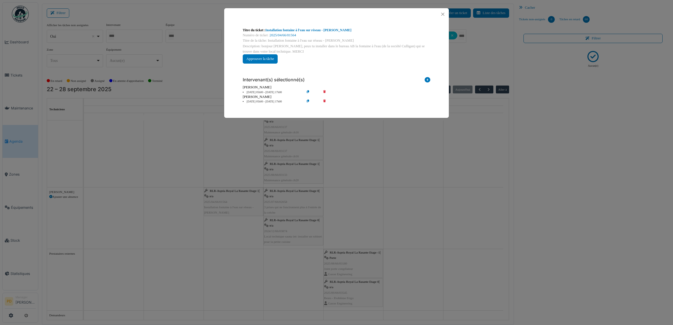
click at [270, 91] on li "[DATE] 05h00 - [DATE] 17h00" at bounding box center [272, 92] width 64 height 4
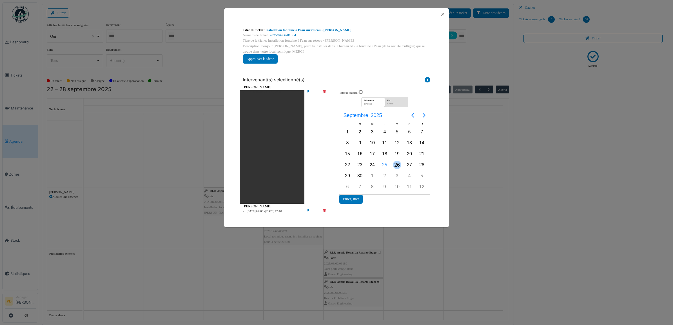
click at [397, 164] on div "26" at bounding box center [397, 165] width 8 height 8
drag, startPoint x: 397, startPoint y: 164, endPoint x: 387, endPoint y: 173, distance: 14.1
click at [397, 164] on div "26" at bounding box center [397, 165] width 8 height 8
click at [355, 197] on button "Enregistrer" at bounding box center [350, 198] width 23 height 9
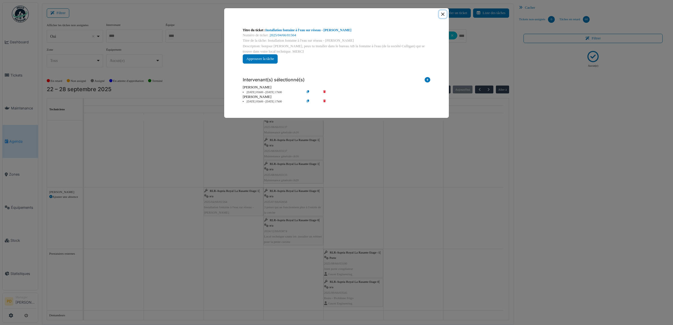
click at [440, 15] on button "Close" at bounding box center [443, 14] width 8 height 8
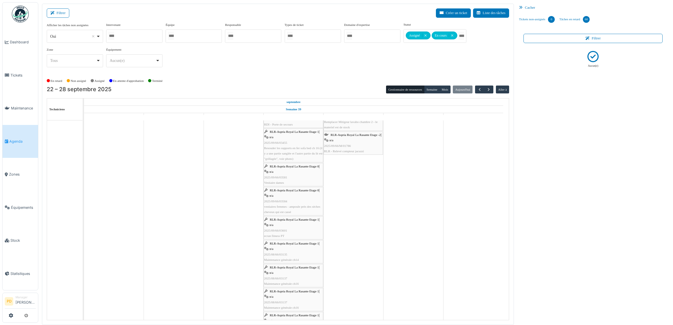
scroll to position [1032, 0]
